Goal: Task Accomplishment & Management: Complete application form

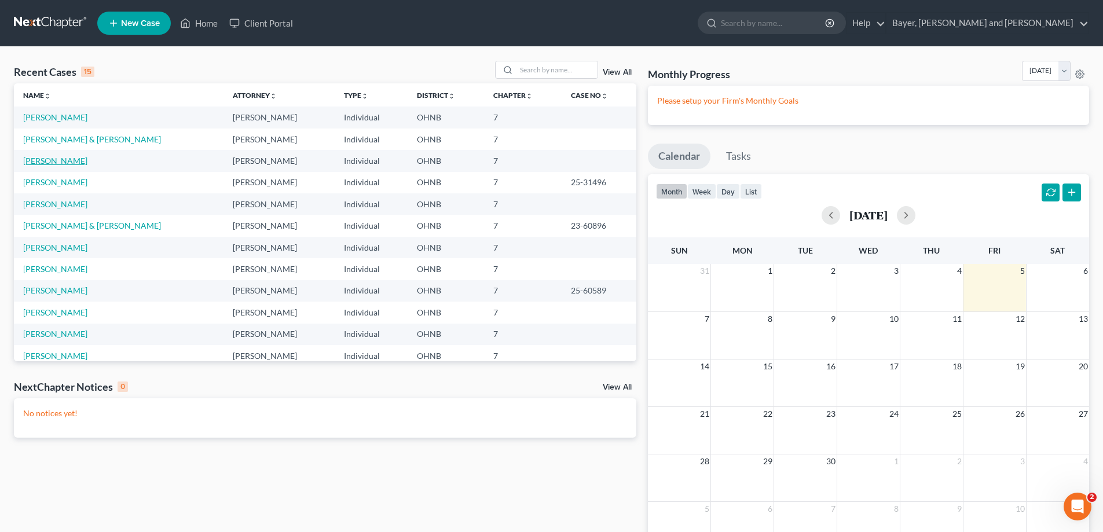
click at [35, 157] on link "[PERSON_NAME]" at bounding box center [55, 161] width 64 height 10
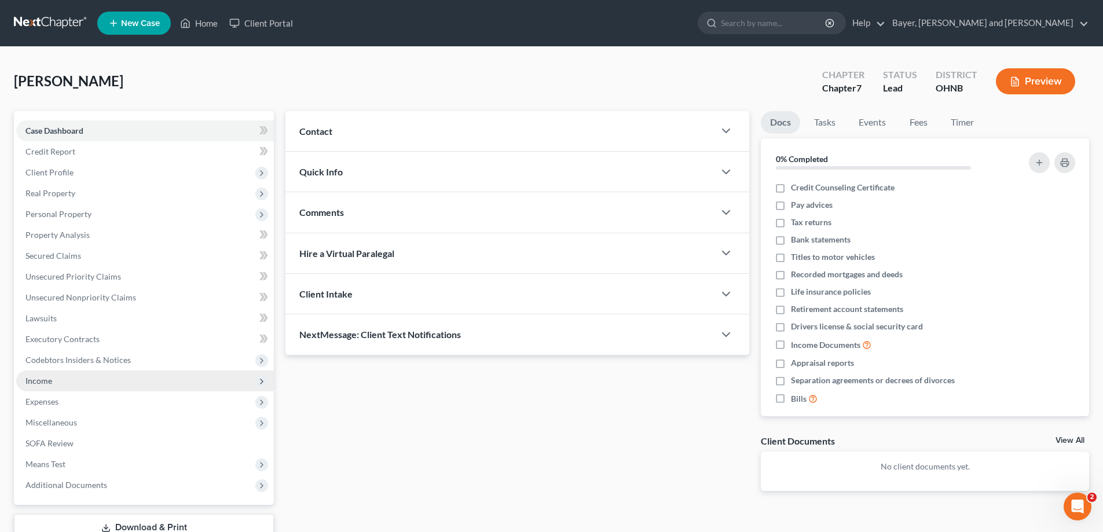
click at [60, 378] on span "Income" at bounding box center [145, 381] width 258 height 21
click at [42, 379] on span "Income" at bounding box center [38, 381] width 27 height 10
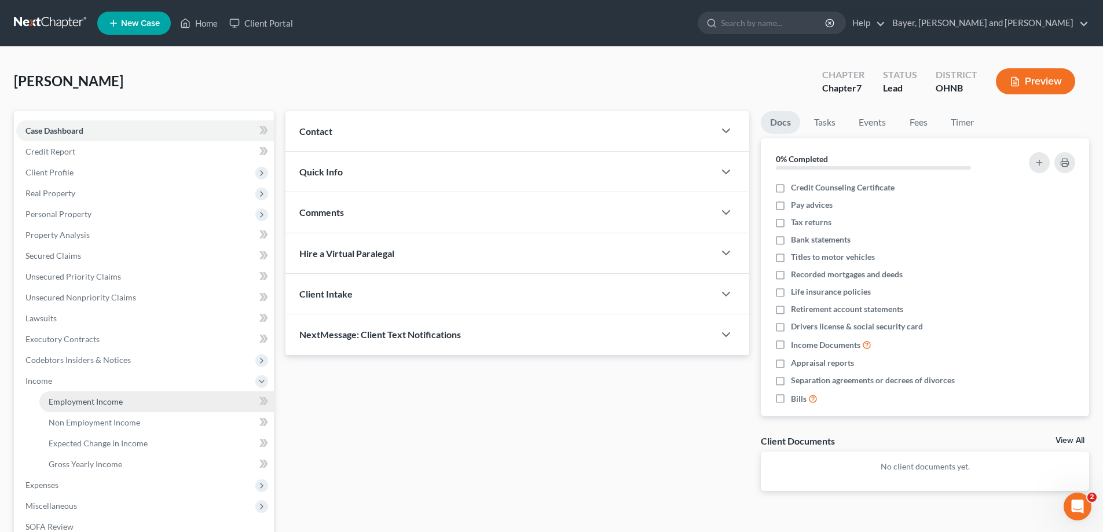
click at [59, 400] on span "Employment Income" at bounding box center [86, 402] width 74 height 10
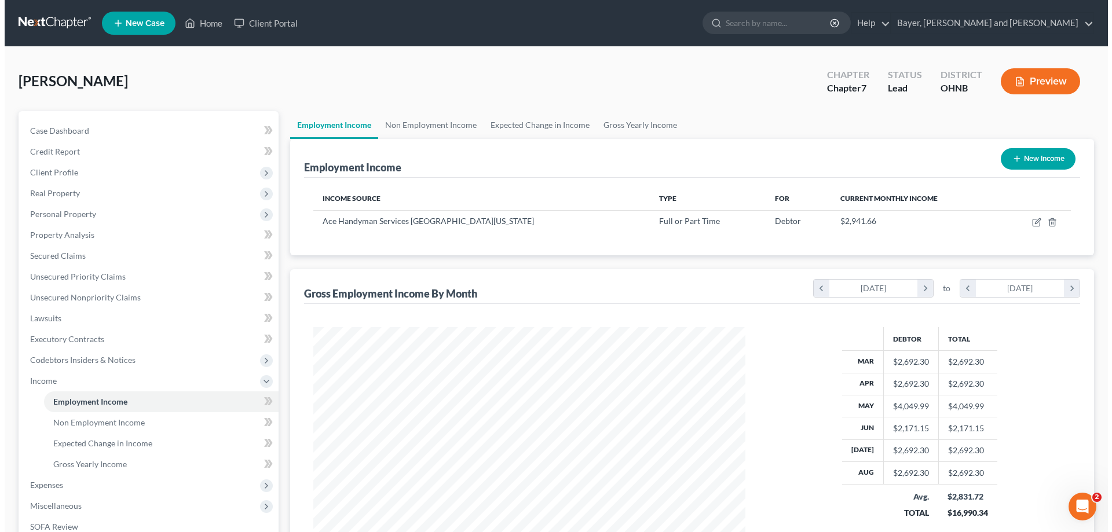
scroll to position [216, 455]
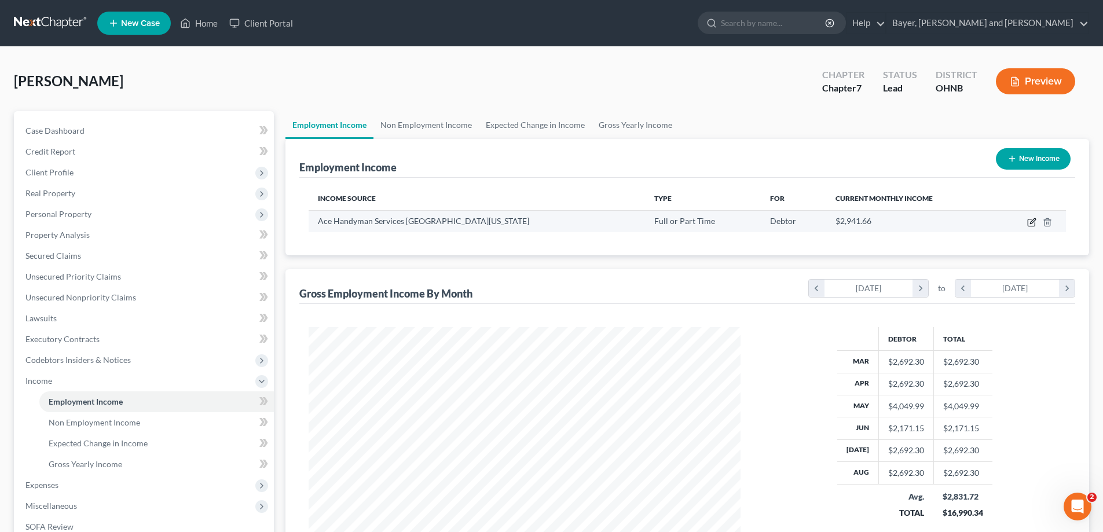
click at [1028, 223] on icon "button" at bounding box center [1031, 223] width 7 height 7
select select "0"
select select "36"
select select "2"
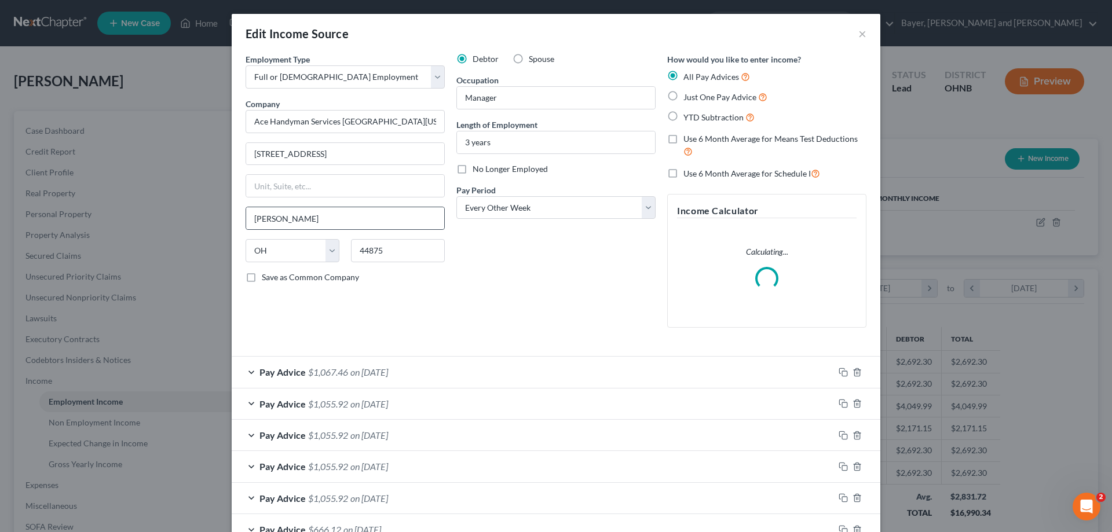
scroll to position [218, 459]
click at [375, 125] on input "Ace Handyman Services [GEOGRAPHIC_DATA][US_STATE]" at bounding box center [345, 121] width 199 height 23
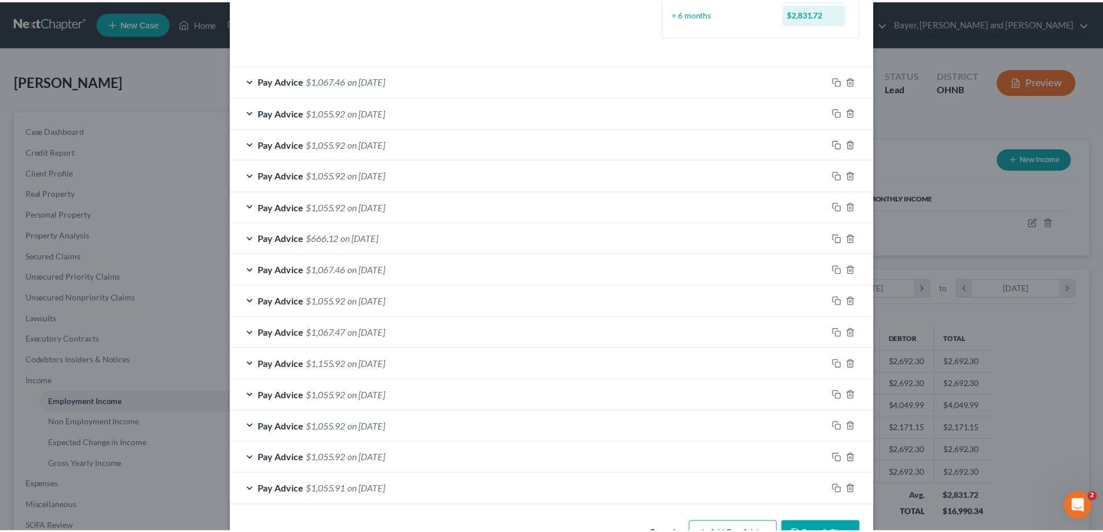
scroll to position [365, 0]
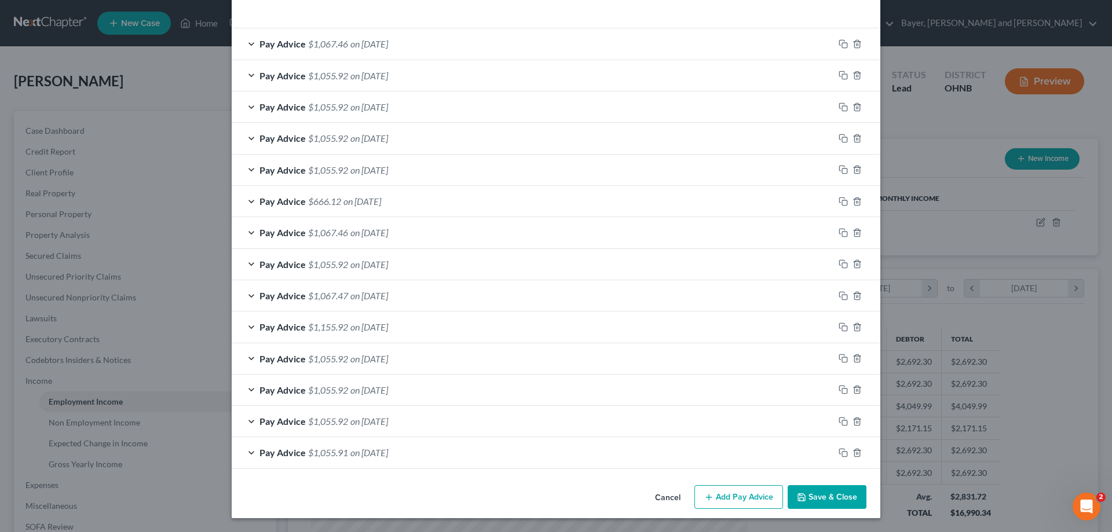
type input "Ace Hardware"
click at [815, 500] on button "Save & Close" at bounding box center [827, 497] width 79 height 24
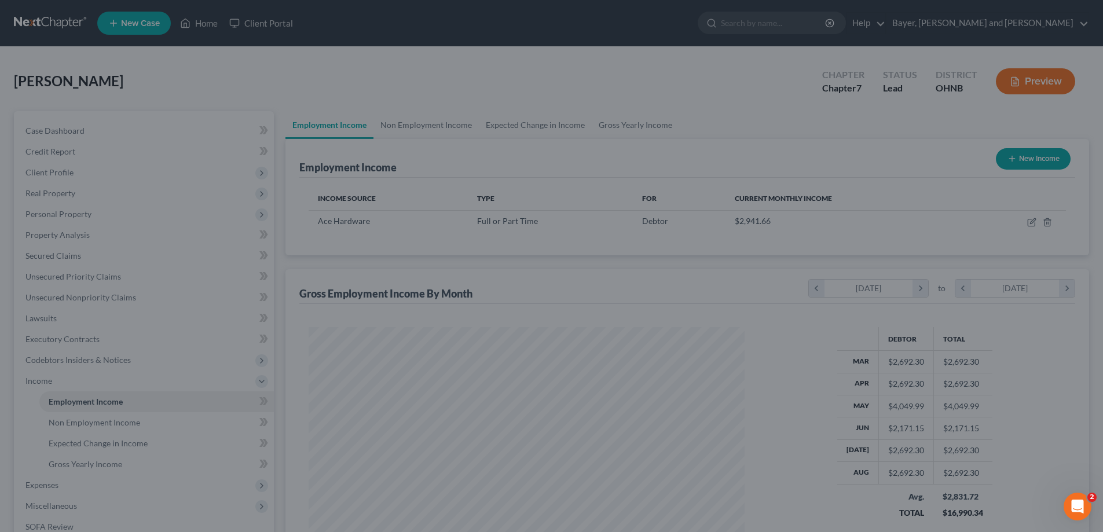
scroll to position [579010, 578771]
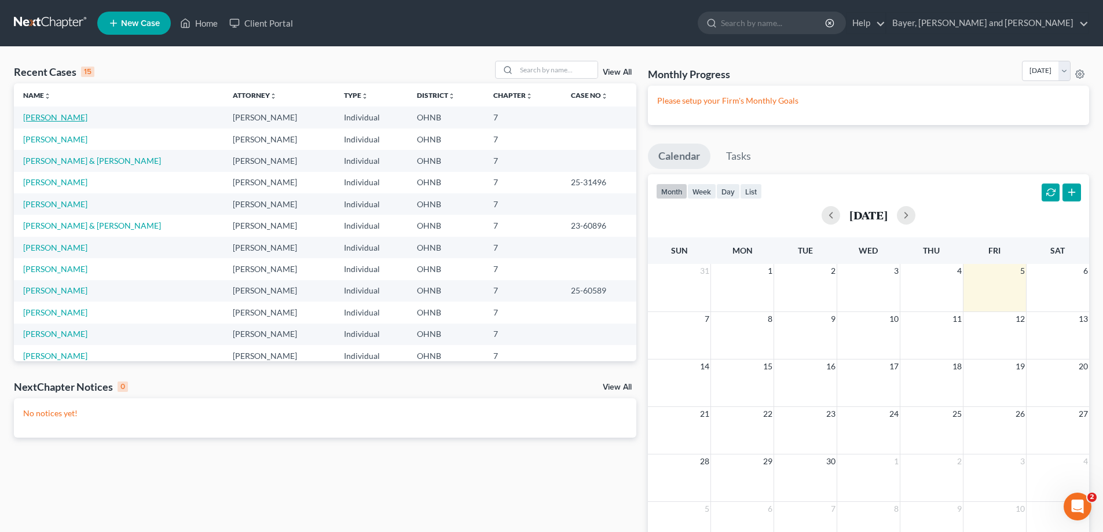
click at [66, 116] on link "[PERSON_NAME]" at bounding box center [55, 117] width 64 height 10
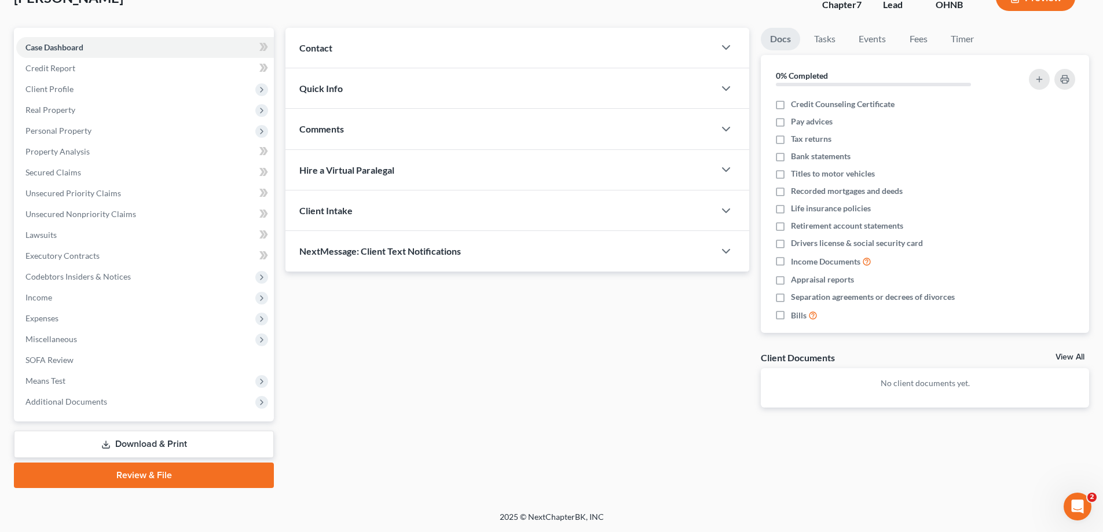
click at [134, 444] on link "Download & Print" at bounding box center [144, 444] width 260 height 27
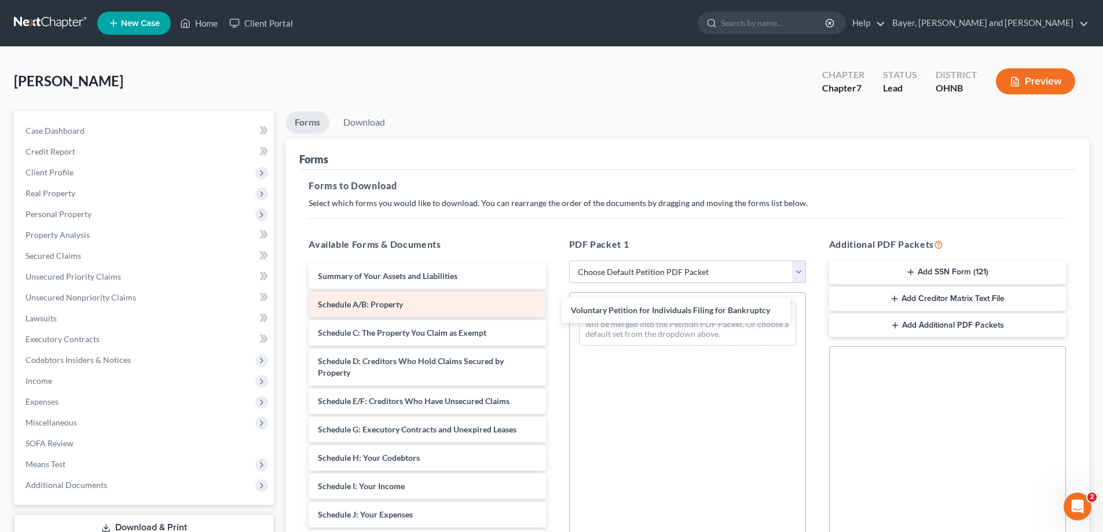
drag, startPoint x: 364, startPoint y: 273, endPoint x: 511, endPoint y: 293, distance: 148.4
click at [555, 308] on div "Voluntary Petition for Individuals Filing for Bankruptcy Voluntary Petition for…" at bounding box center [426, 527] width 255 height 526
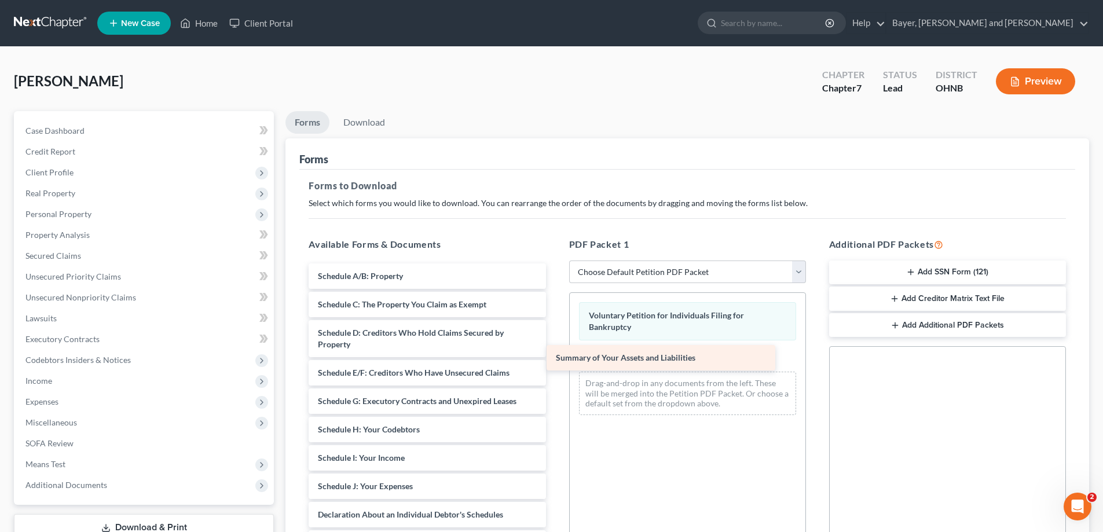
drag, startPoint x: 459, startPoint y: 277, endPoint x: 697, endPoint y: 359, distance: 251.7
click at [555, 359] on div "Summary of Your Assets and Liabilities Summary of Your Assets and Liabilities S…" at bounding box center [426, 513] width 255 height 498
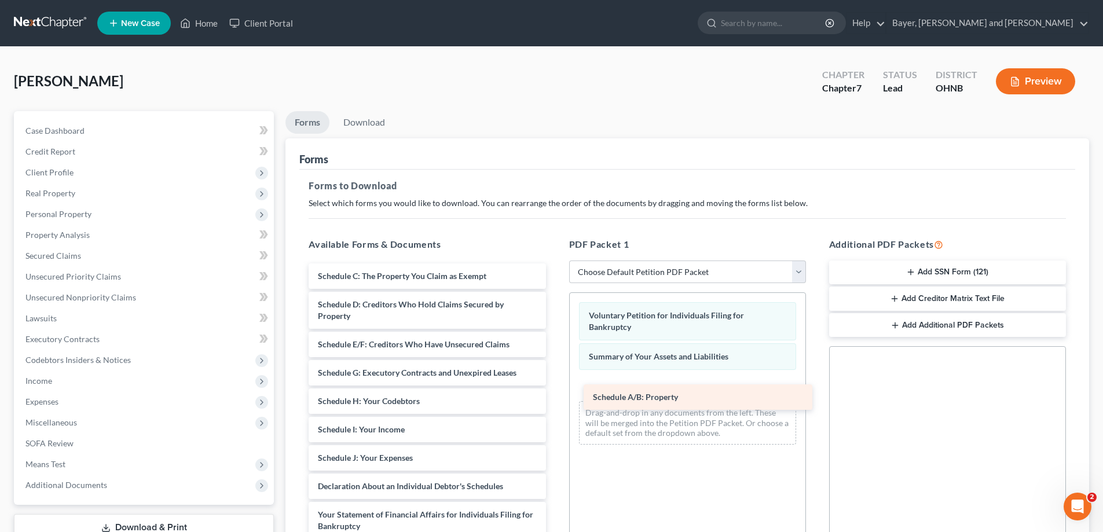
drag, startPoint x: 492, startPoint y: 274, endPoint x: 765, endPoint y: 381, distance: 292.6
click at [555, 385] on div "Schedule A/B: Property Schedule A/B: Property Schedule C: The Property You Clai…" at bounding box center [426, 498] width 255 height 469
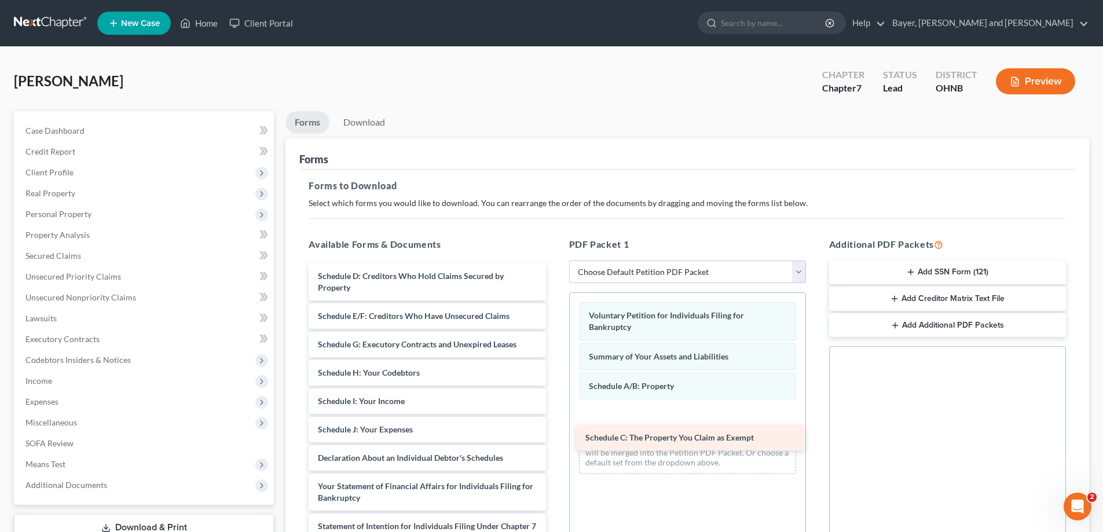
drag, startPoint x: 495, startPoint y: 276, endPoint x: 762, endPoint y: 427, distance: 306.3
click at [555, 431] on div "Schedule C: The Property You Claim as Exempt Schedule C: The Property You Claim…" at bounding box center [426, 484] width 255 height 441
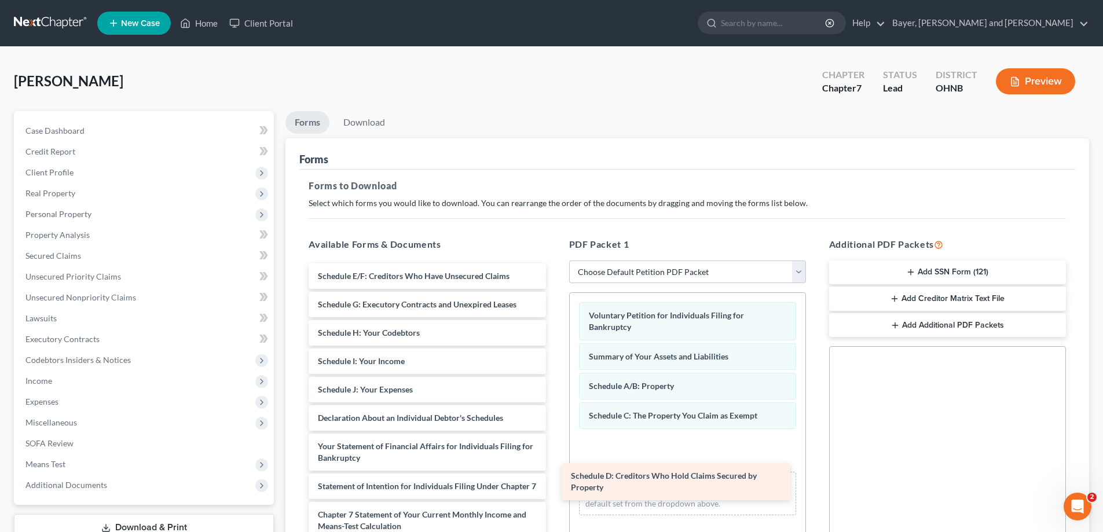
drag, startPoint x: 484, startPoint y: 279, endPoint x: 737, endPoint y: 463, distance: 312.2
click at [555, 463] on div "Schedule D: Creditors Who Hold Claims Secured by Property Schedule D: Creditors…" at bounding box center [426, 464] width 255 height 401
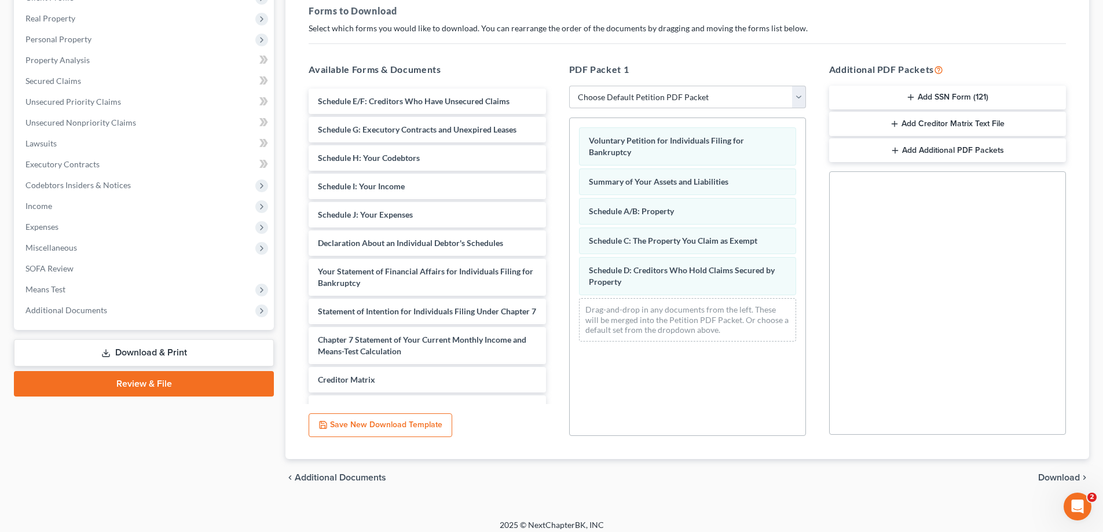
scroll to position [183, 0]
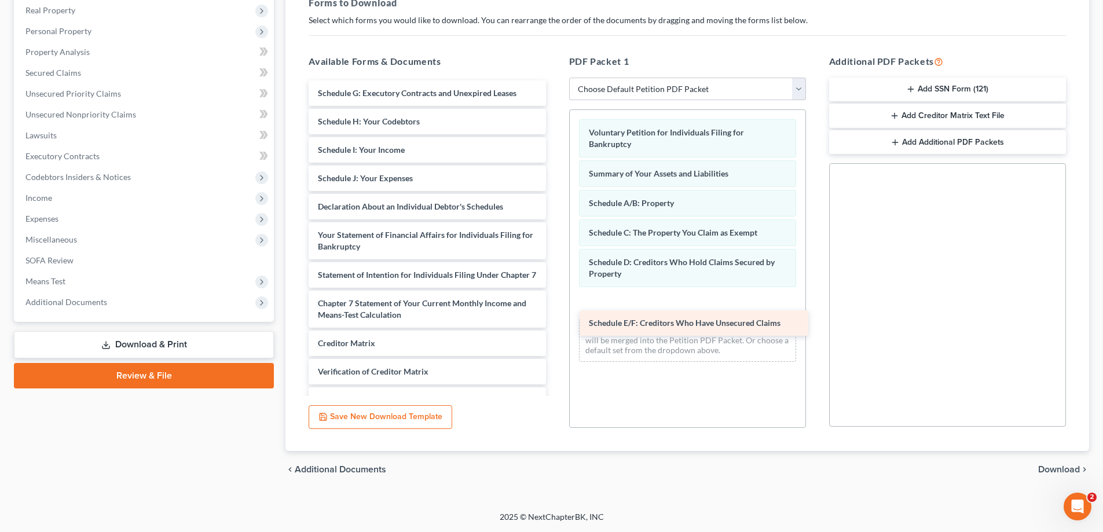
drag, startPoint x: 418, startPoint y: 89, endPoint x: 679, endPoint y: 300, distance: 336.5
click at [555, 301] on div "Schedule E/F: Creditors Who Have Unsecured Claims Schedule E/F: Creditors Who H…" at bounding box center [426, 267] width 255 height 372
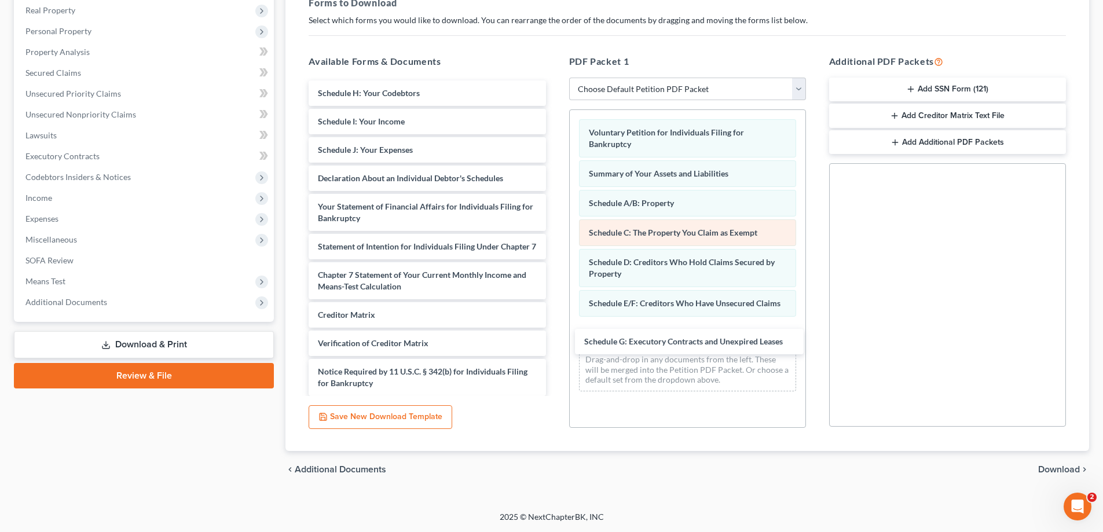
drag, startPoint x: 465, startPoint y: 90, endPoint x: 628, endPoint y: 225, distance: 212.0
click at [555, 338] on div "Schedule G: Executory Contracts and Unexpired Leases Schedule G: Executory Cont…" at bounding box center [426, 253] width 255 height 344
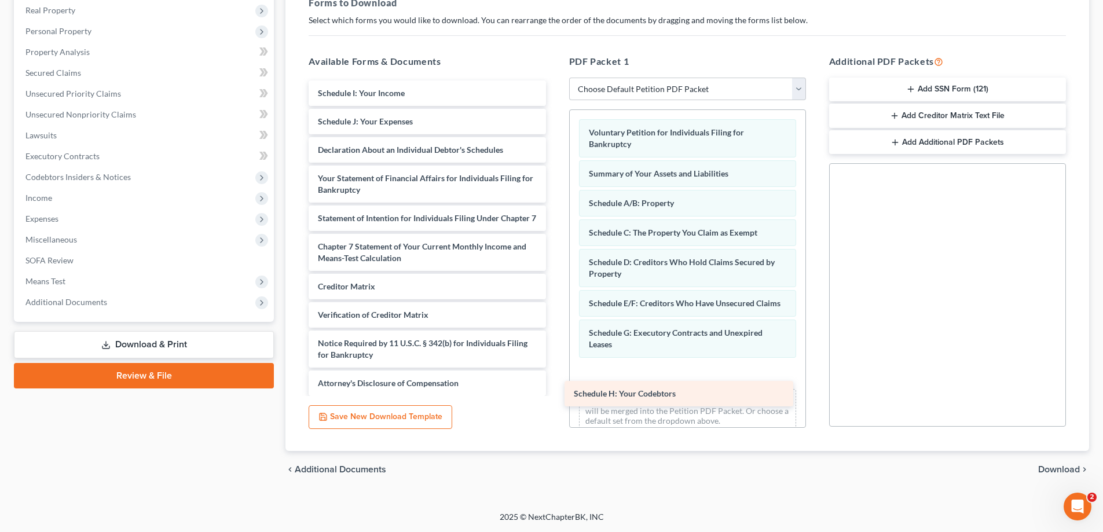
drag, startPoint x: 492, startPoint y: 96, endPoint x: 749, endPoint y: 397, distance: 395.2
click at [555, 396] on div "Schedule H: Your Codebtors Schedule H: Your Codebtors Schedule I: Your Income S…" at bounding box center [426, 239] width 255 height 316
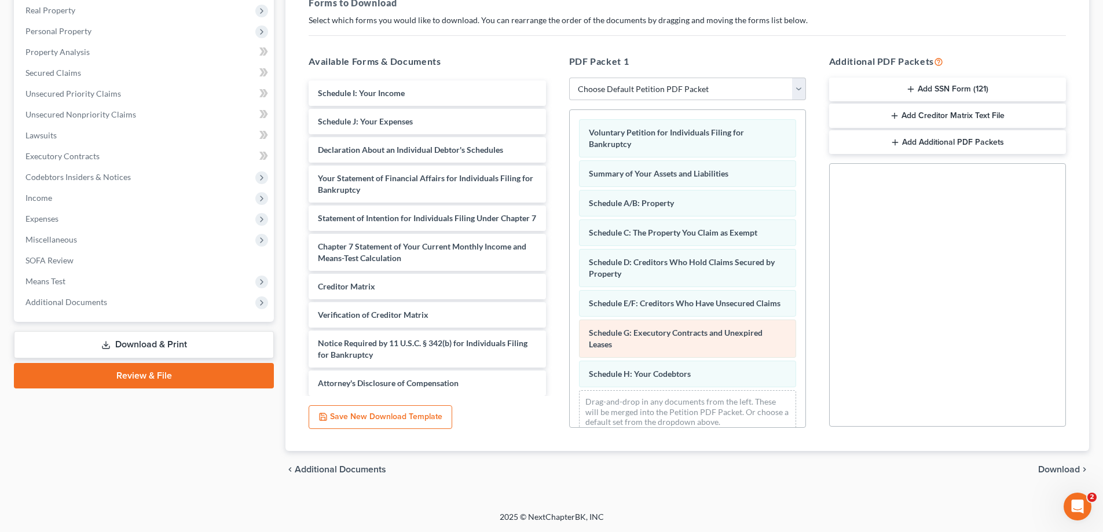
scroll to position [27, 0]
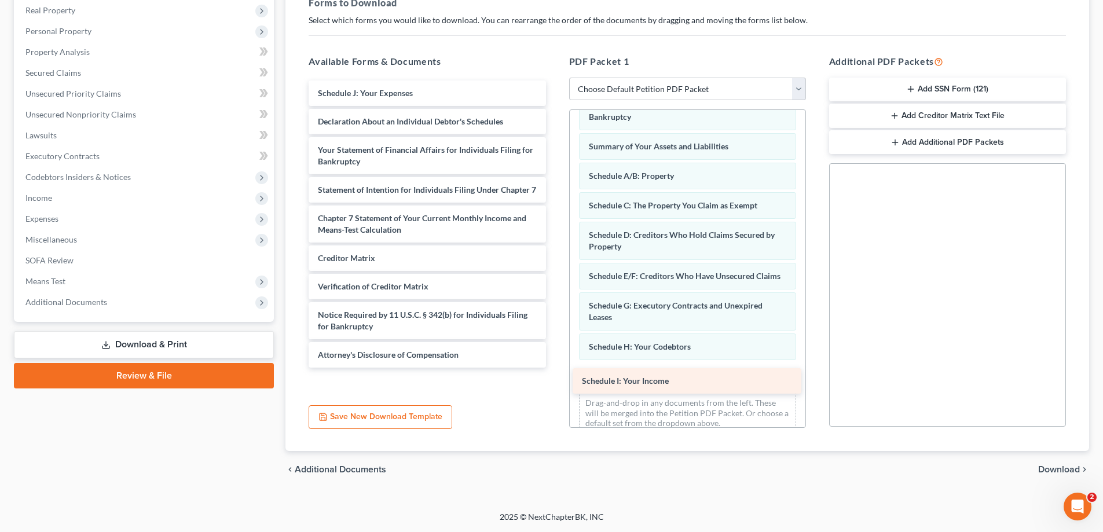
drag, startPoint x: 447, startPoint y: 96, endPoint x: 711, endPoint y: 383, distance: 390.7
click at [555, 368] on div "Schedule I: Your Income Schedule I: Your Income Schedule J: Your Expenses Decla…" at bounding box center [426, 224] width 255 height 287
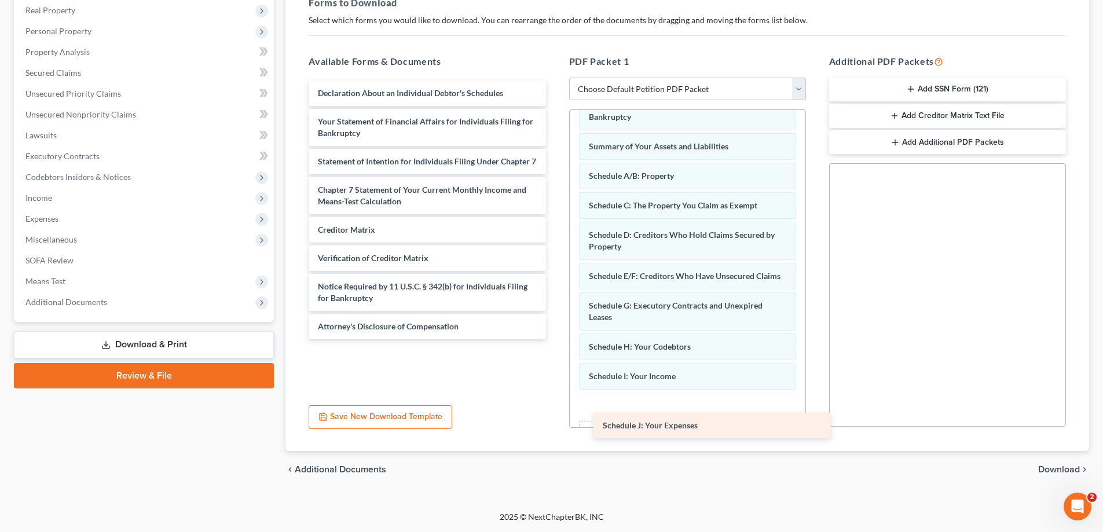
drag, startPoint x: 465, startPoint y: 93, endPoint x: 738, endPoint y: 406, distance: 415.5
click at [555, 339] on div "Schedule J: Your Expenses Schedule J: Your Expenses Declaration About an Indivi…" at bounding box center [426, 210] width 255 height 259
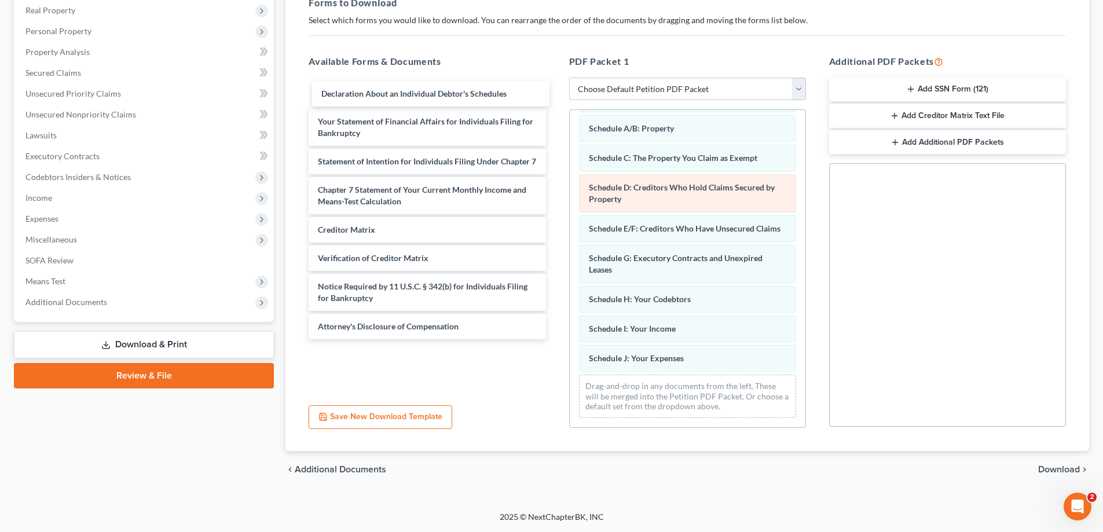
scroll to position [86, 0]
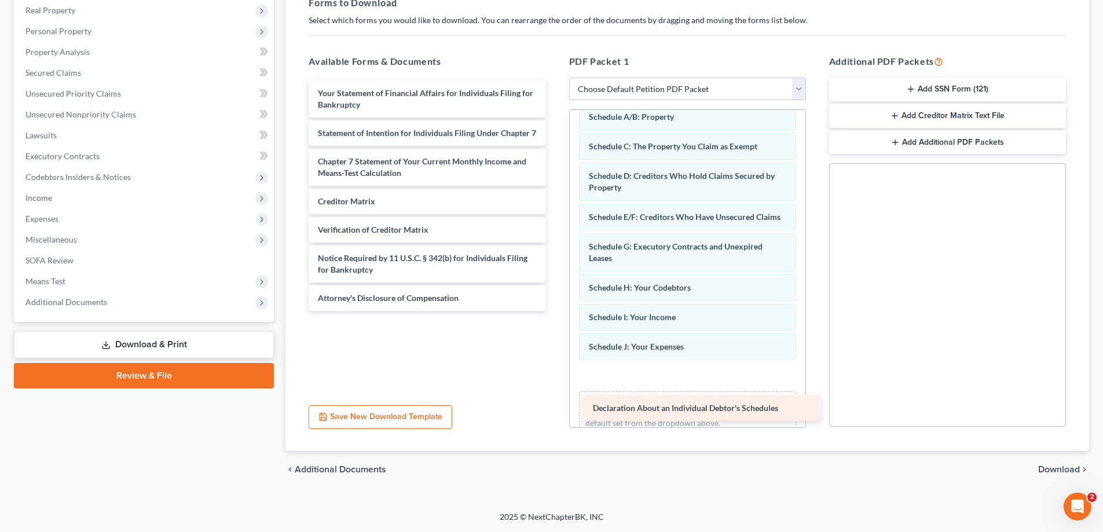
drag, startPoint x: 481, startPoint y: 90, endPoint x: 754, endPoint y: 400, distance: 413.3
click at [555, 311] on div "Declaration About an Individual Debtor's Schedules Declaration About an Individ…" at bounding box center [426, 196] width 255 height 231
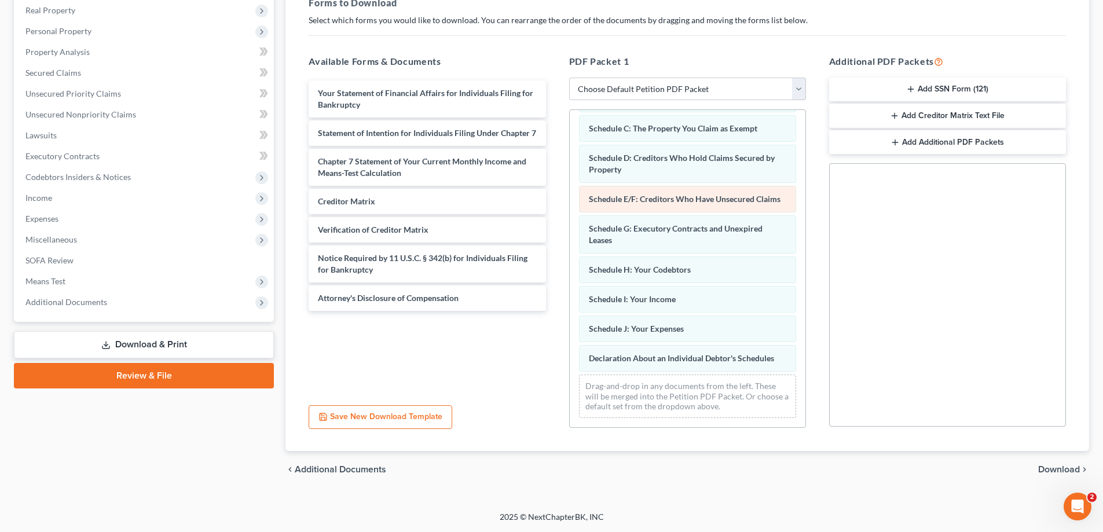
scroll to position [116, 0]
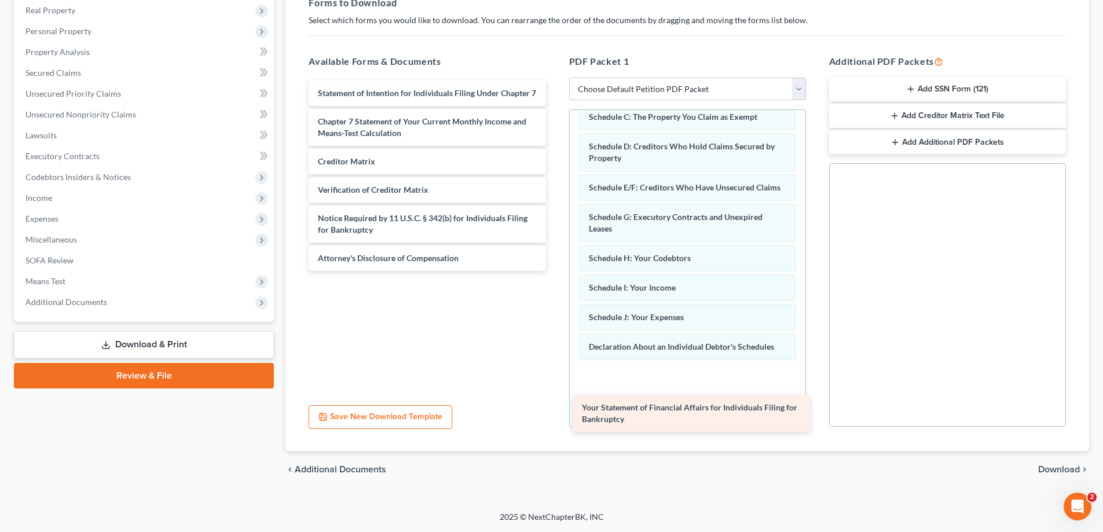
drag, startPoint x: 454, startPoint y: 93, endPoint x: 718, endPoint y: 408, distance: 410.7
click at [555, 271] on div "Your Statement of Financial Affairs for Individuals Filing for Bankruptcy Your …" at bounding box center [426, 176] width 255 height 191
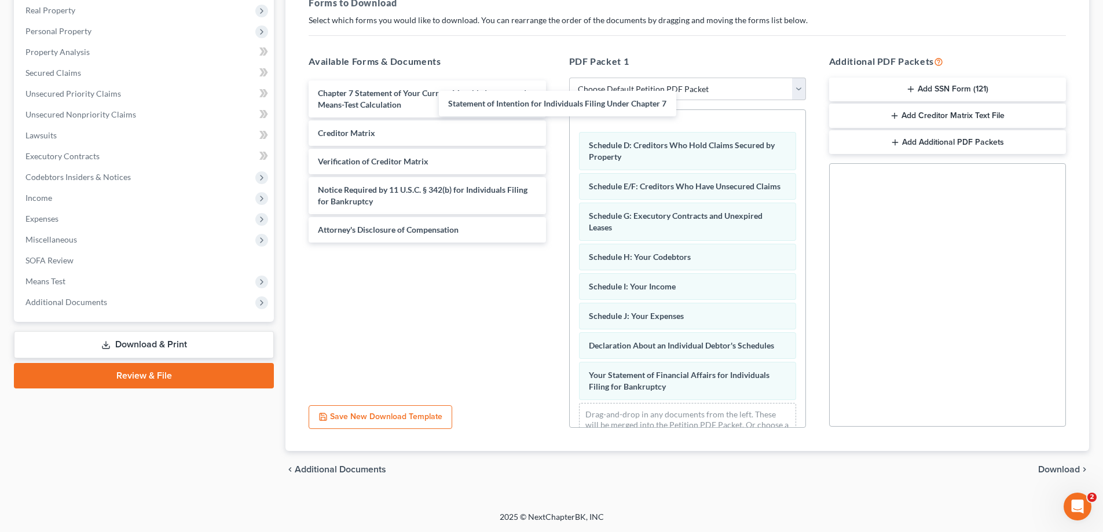
scroll to position [157, 0]
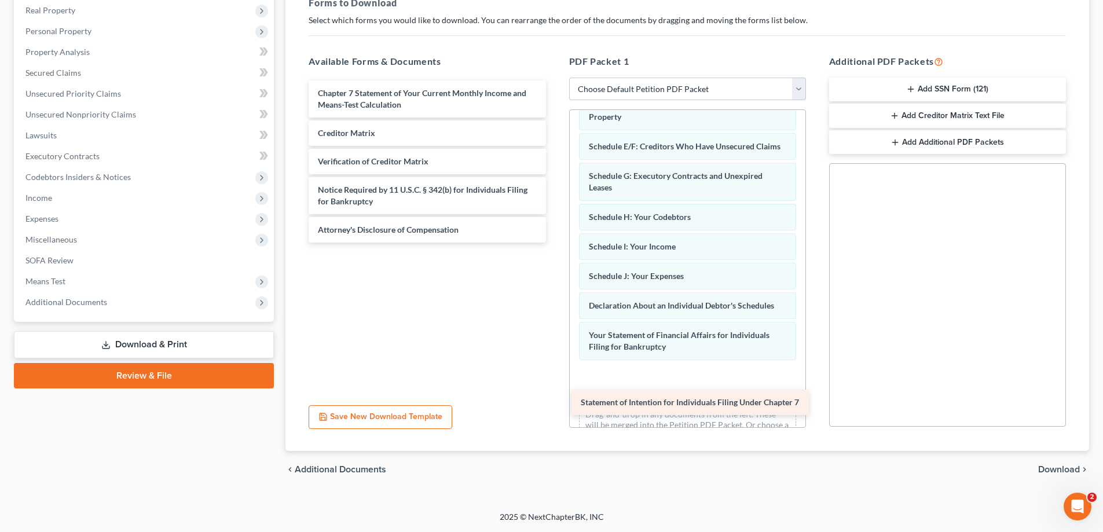
drag, startPoint x: 434, startPoint y: 97, endPoint x: 696, endPoint y: 407, distance: 405.3
click at [555, 243] on div "Statement of Intention for Individuals Filing Under Chapter 7 Statement of Inte…" at bounding box center [426, 162] width 255 height 162
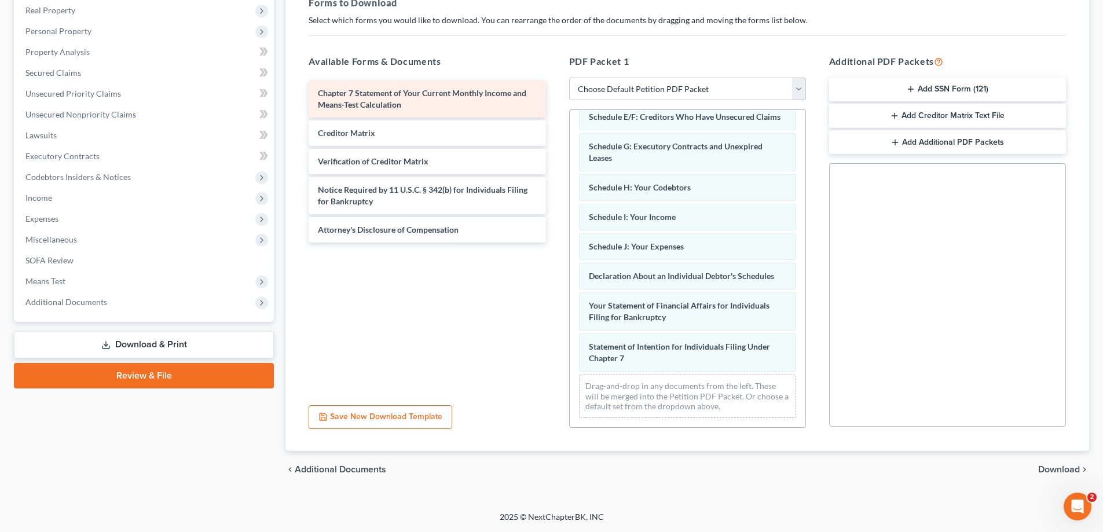
scroll to position [198, 0]
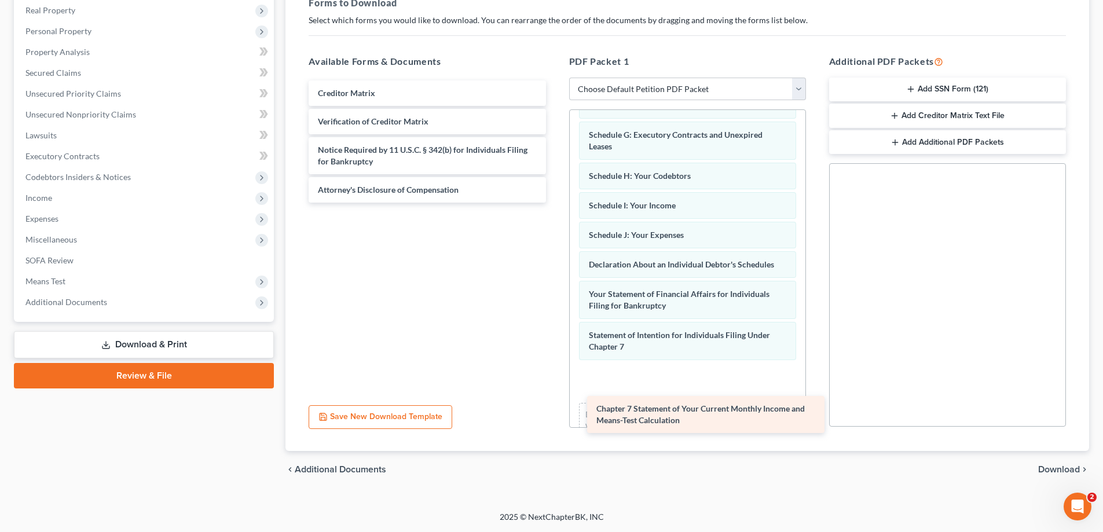
drag, startPoint x: 474, startPoint y: 95, endPoint x: 751, endPoint y: 407, distance: 417.2
click at [555, 203] on div "Chapter 7 Statement of Your Current Monthly Income and Means-Test Calculation C…" at bounding box center [426, 142] width 255 height 122
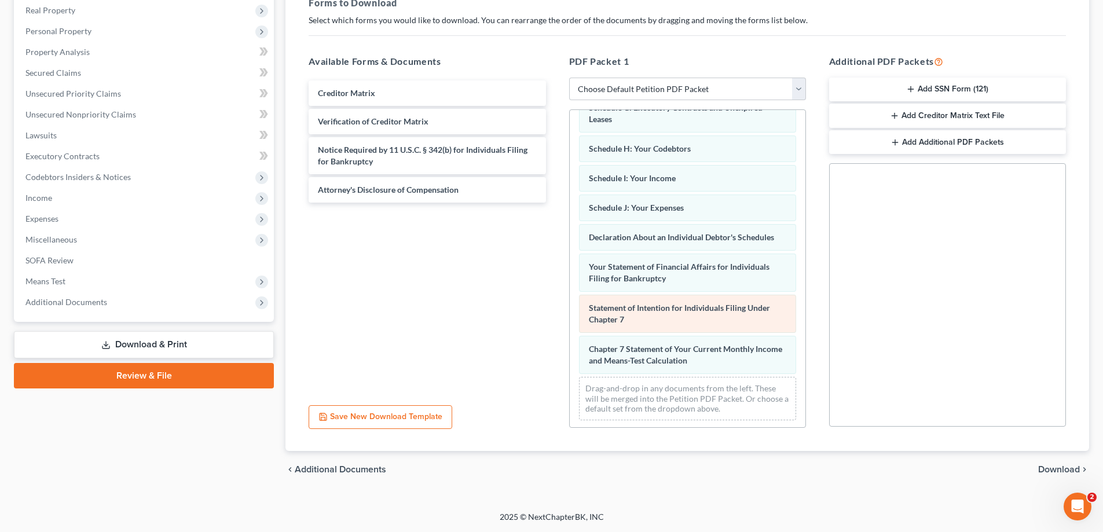
scroll to position [239, 0]
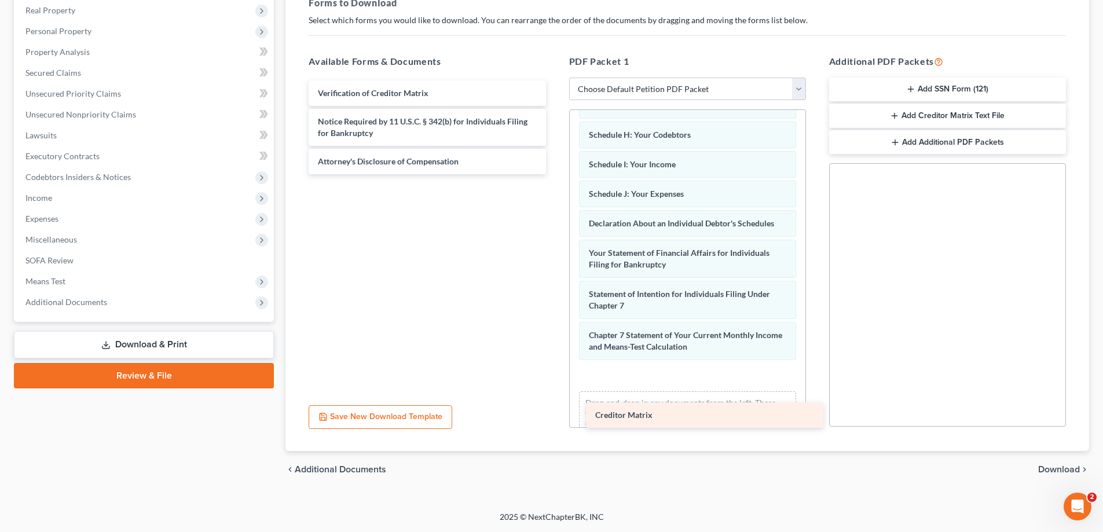
drag, startPoint x: 463, startPoint y: 96, endPoint x: 741, endPoint y: 418, distance: 425.1
click at [555, 174] on div "Creditor Matrix Creditor Matrix Verification of Creditor Matrix Notice Required…" at bounding box center [426, 128] width 255 height 94
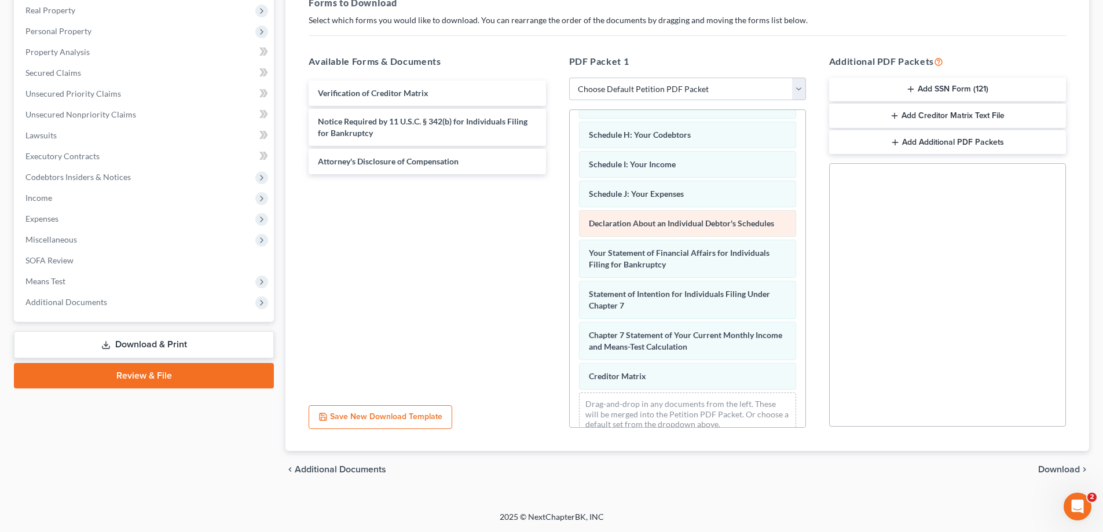
scroll to position [269, 0]
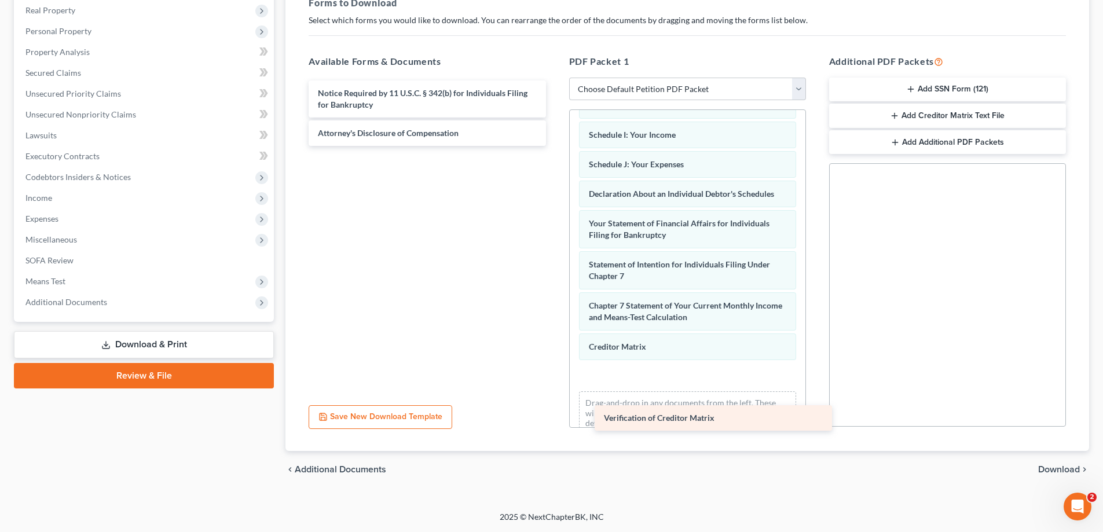
drag, startPoint x: 489, startPoint y: 95, endPoint x: 759, endPoint y: 396, distance: 404.4
click at [555, 146] on div "Verification of Creditor Matrix Verification of Creditor Matrix Notice Required…" at bounding box center [426, 113] width 255 height 65
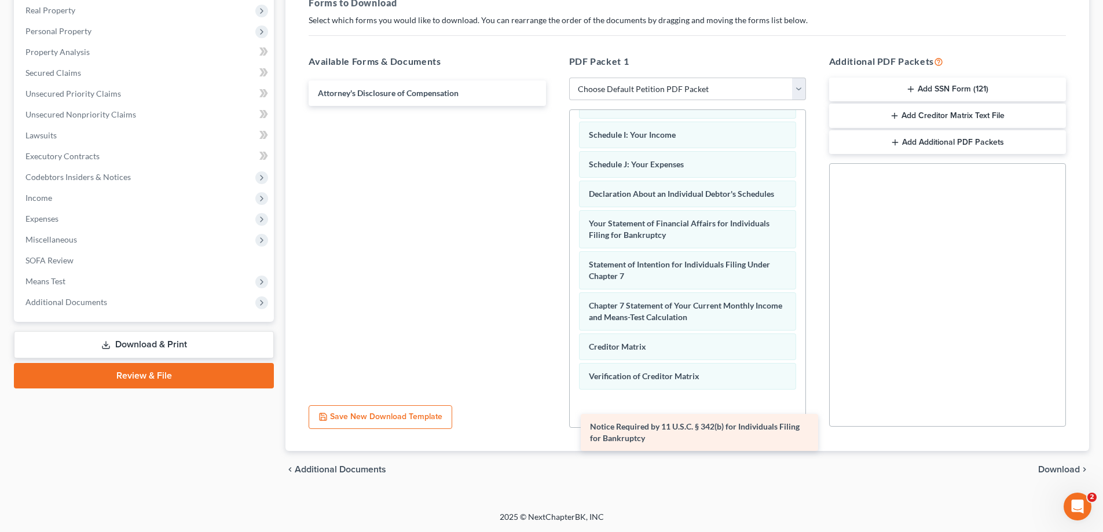
drag, startPoint x: 510, startPoint y: 89, endPoint x: 782, endPoint y: 423, distance: 430.6
click at [555, 106] on div "Notice Required by 11 U.S.C. § 342(b) for Individuals Filing for Bankruptcy Not…" at bounding box center [426, 93] width 255 height 25
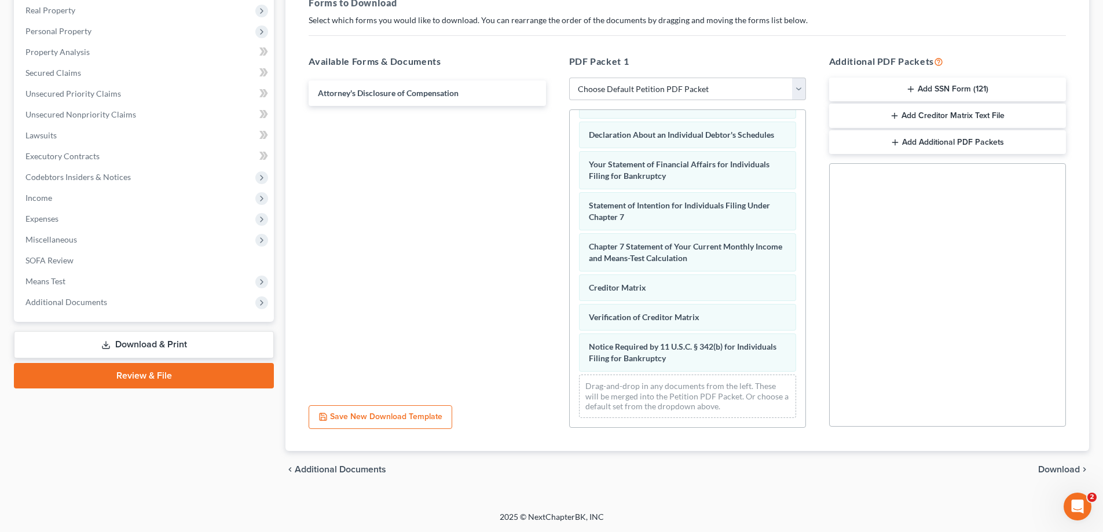
scroll to position [339, 0]
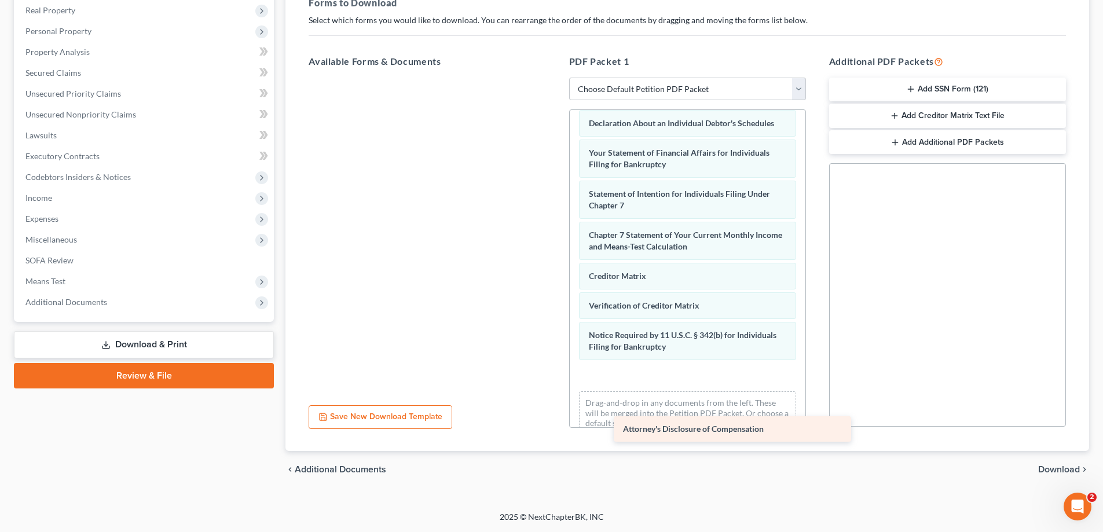
drag, startPoint x: 465, startPoint y: 89, endPoint x: 766, endPoint y: 423, distance: 450.3
click at [555, 78] on div "Attorney's Disclosure of Compensation Attorney's Disclosure of Compensation" at bounding box center [426, 78] width 255 height 0
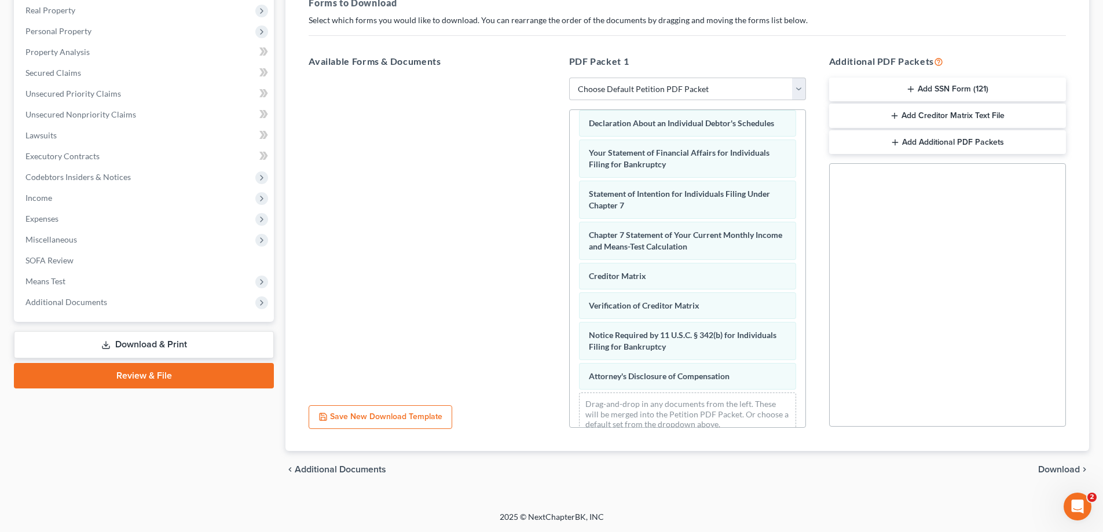
click at [998, 118] on button "Add Creditor Matrix Text File" at bounding box center [947, 116] width 237 height 24
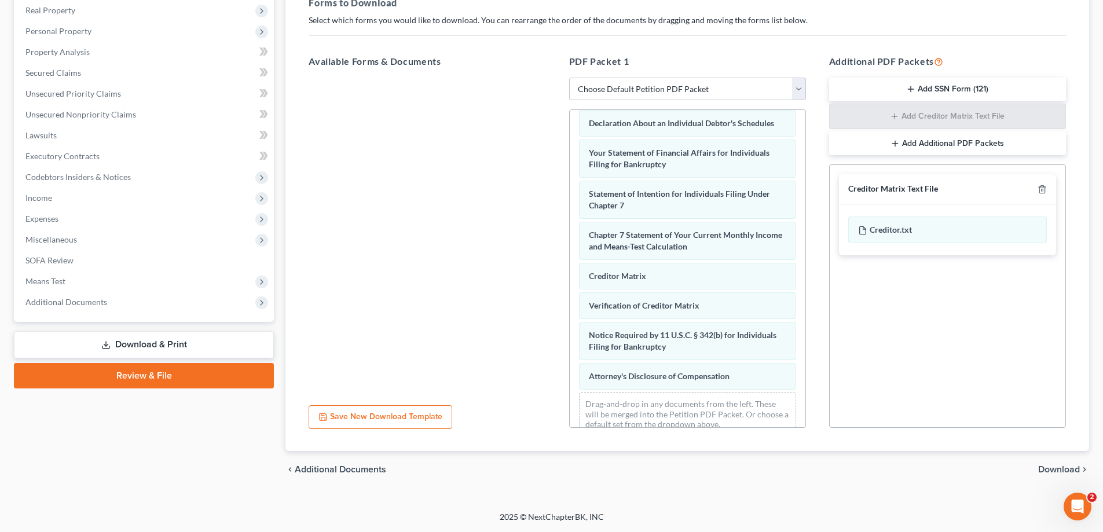
click at [1066, 468] on span "Download" at bounding box center [1060, 469] width 42 height 9
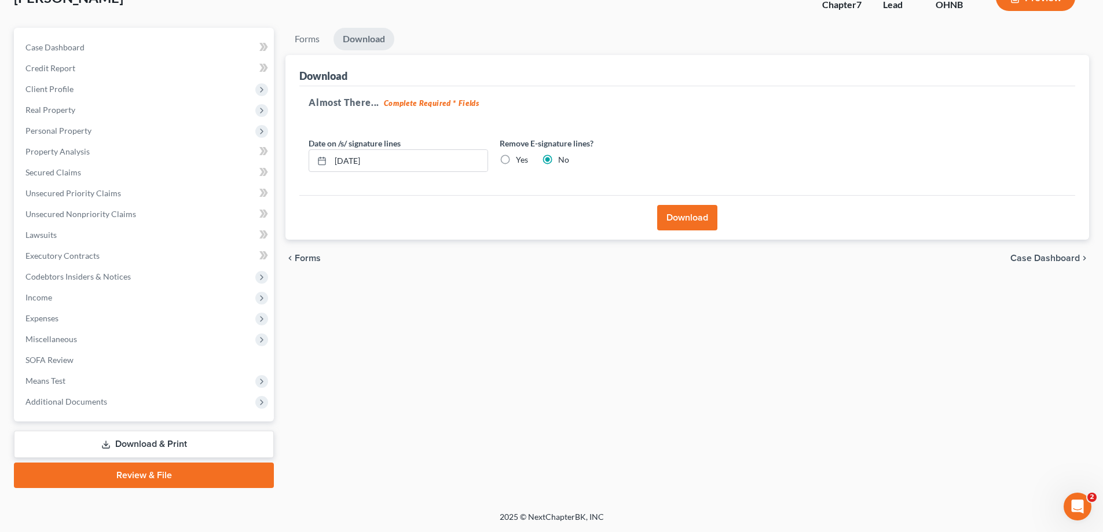
scroll to position [83, 0]
click at [703, 223] on button "Download" at bounding box center [687, 217] width 60 height 25
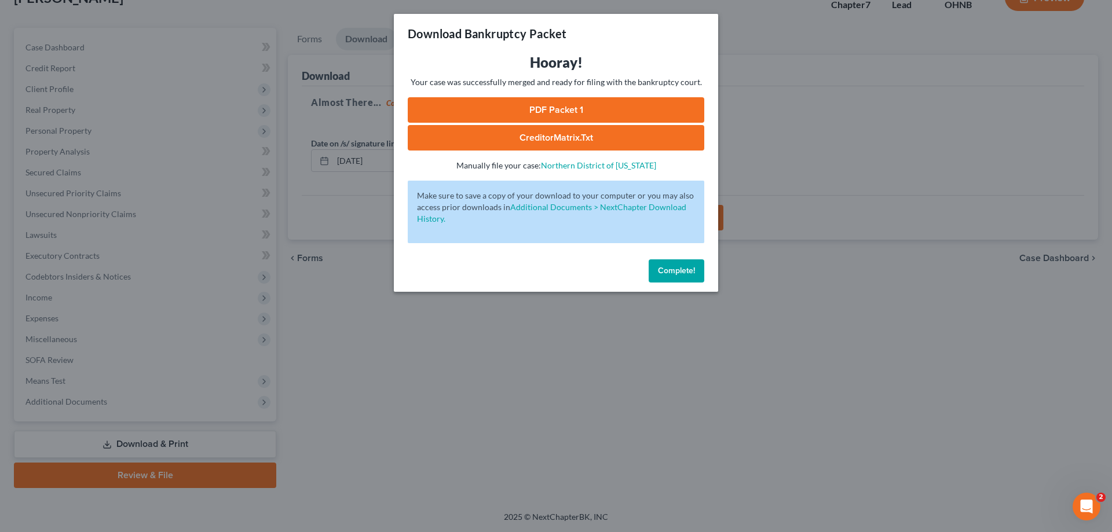
click at [581, 110] on link "PDF Packet 1" at bounding box center [556, 109] width 297 height 25
click at [560, 147] on link "CreditorMatrix.txt" at bounding box center [556, 137] width 297 height 25
click at [672, 273] on span "Complete!" at bounding box center [676, 271] width 37 height 10
